Goal: Task Accomplishment & Management: Complete application form

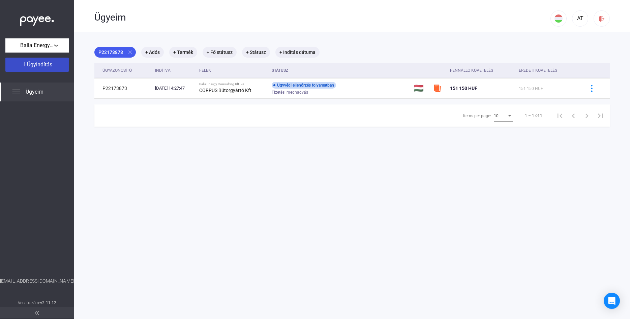
click at [48, 65] on span "Ügyindítás" at bounding box center [39, 64] width 25 height 6
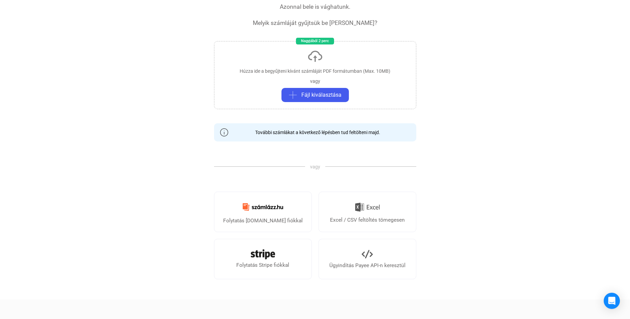
scroll to position [69, 0]
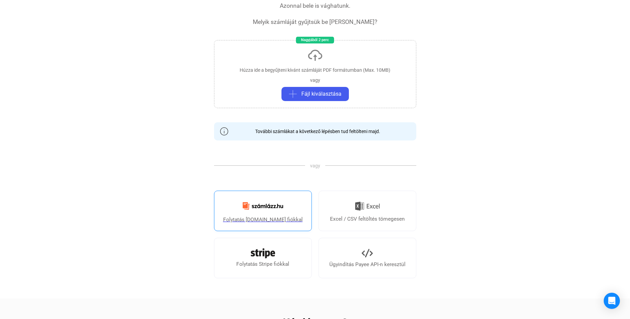
click at [285, 201] on img at bounding box center [263, 206] width 49 height 16
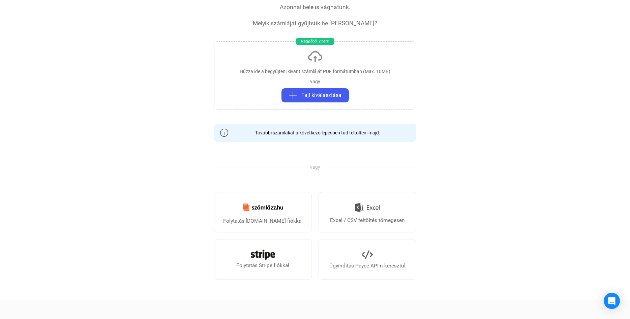
scroll to position [0, 0]
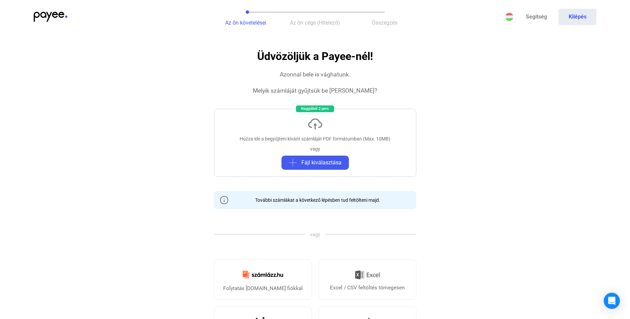
click at [49, 14] on img at bounding box center [51, 17] width 34 height 10
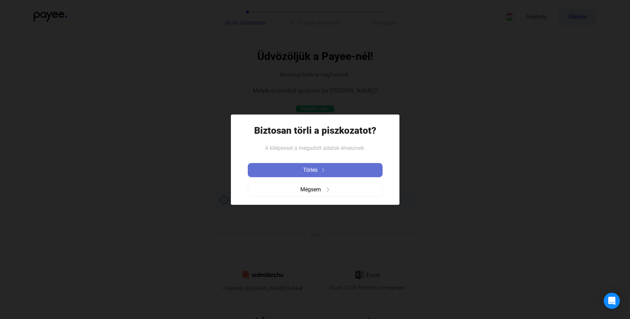
click at [325, 171] on img at bounding box center [323, 170] width 8 height 4
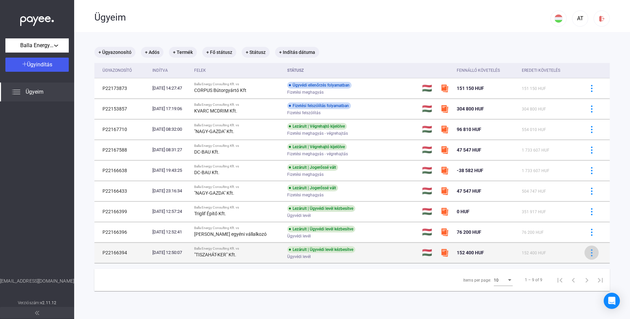
click at [591, 252] on img at bounding box center [591, 252] width 7 height 7
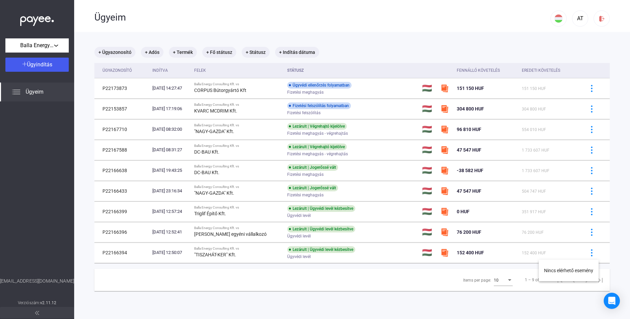
click at [149, 251] on div at bounding box center [315, 159] width 630 height 319
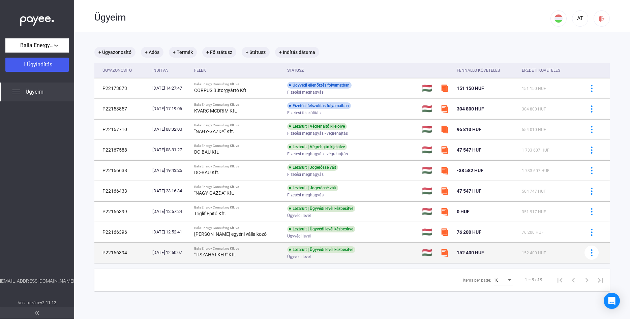
click at [191, 253] on td "[DATE] 12:50:07" at bounding box center [171, 253] width 42 height 20
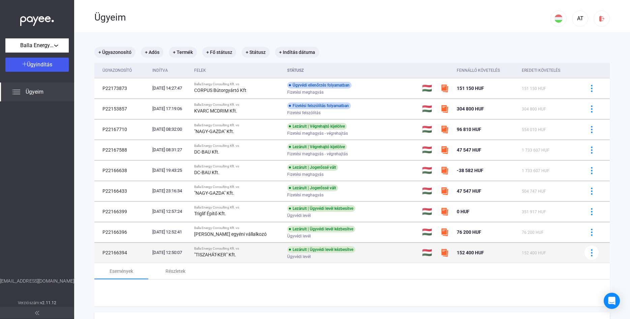
click at [220, 253] on strong ""TISZAHÁT-KER" Kft." at bounding box center [215, 254] width 42 height 5
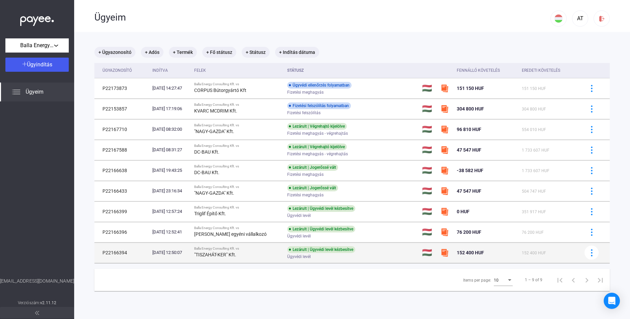
click at [220, 253] on strong ""TISZAHÁT-KER" Kft." at bounding box center [215, 254] width 42 height 5
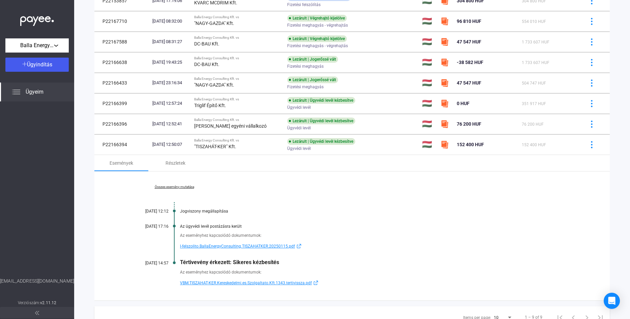
scroll to position [100, 0]
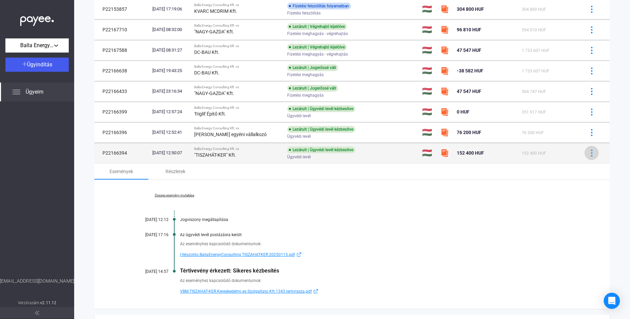
click at [589, 151] on img at bounding box center [591, 153] width 7 height 7
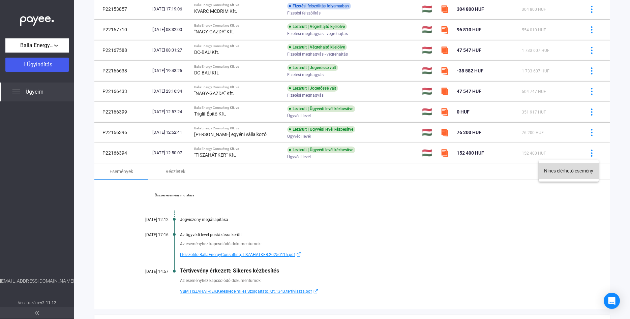
click at [573, 166] on button "Nincs elérhető esemény" at bounding box center [568, 171] width 60 height 16
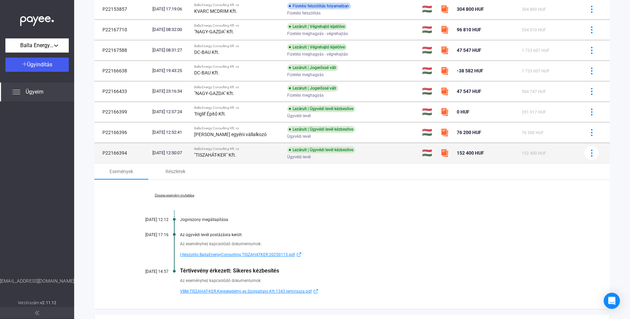
click at [124, 153] on td "P22166394" at bounding box center [121, 153] width 55 height 20
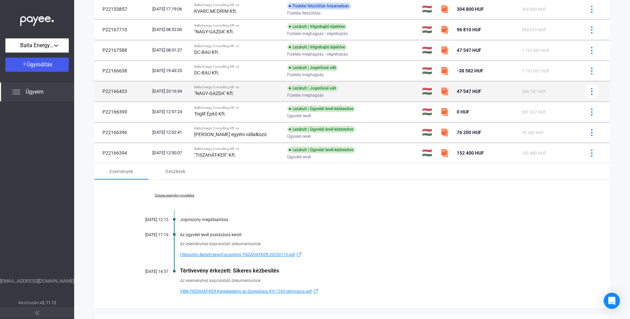
scroll to position [32, 0]
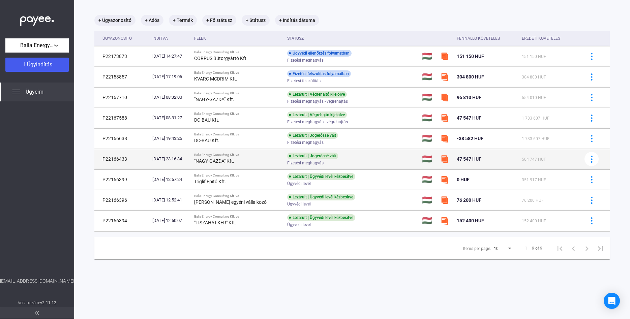
click at [124, 153] on td "P22166433" at bounding box center [121, 159] width 55 height 20
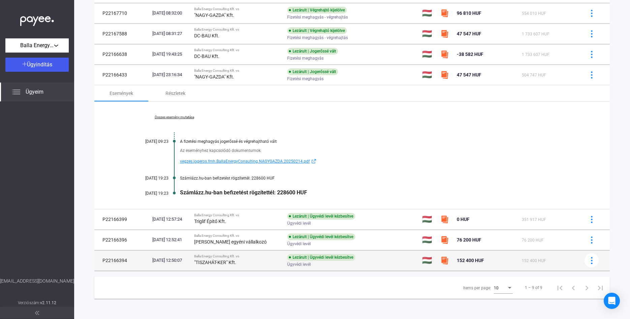
click at [117, 261] on td "P22166394" at bounding box center [121, 260] width 55 height 20
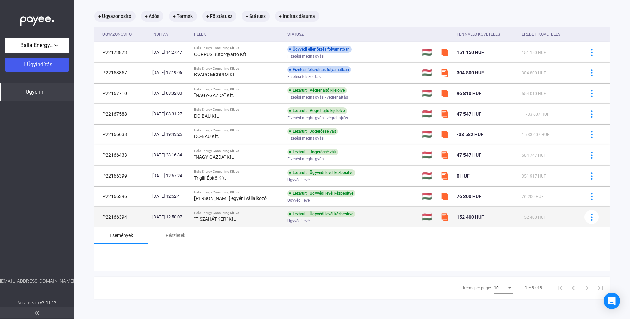
scroll to position [36, 0]
click at [117, 244] on div "Események" at bounding box center [121, 235] width 54 height 16
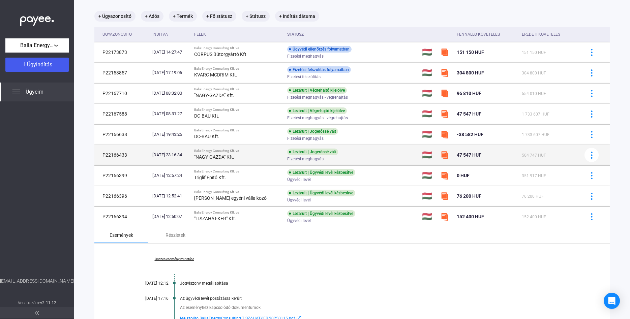
copy div "Események"
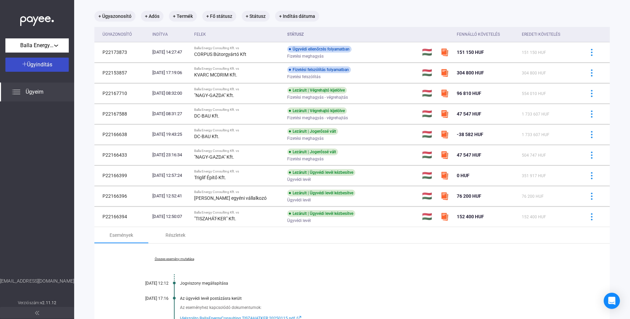
click at [34, 68] on span "Ügyindítás" at bounding box center [39, 64] width 25 height 6
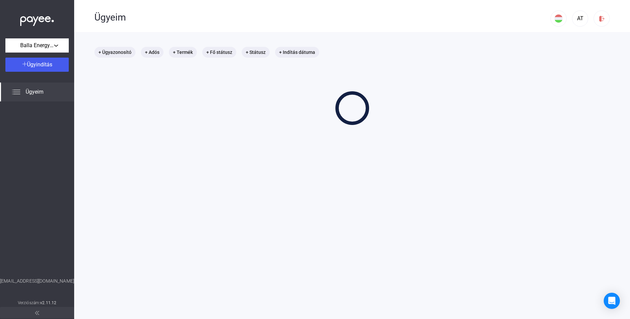
scroll to position [32, 0]
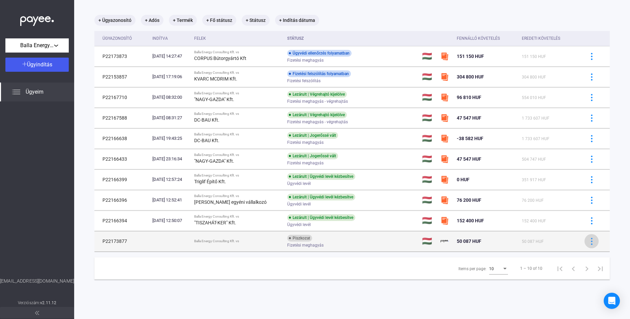
click at [597, 241] on button at bounding box center [591, 241] width 14 height 14
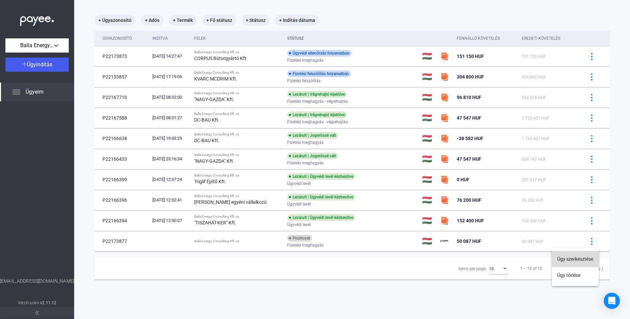
click at [579, 259] on button "Ügy szerkesztése" at bounding box center [574, 259] width 47 height 16
